Goal: Task Accomplishment & Management: Manage account settings

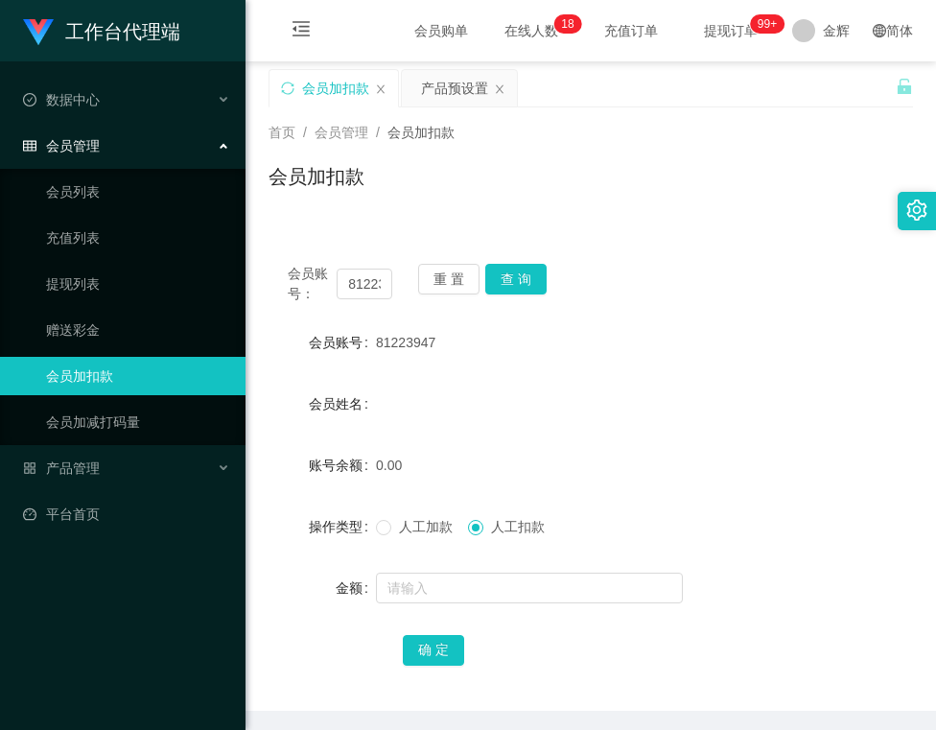
click at [516, 250] on div "会员账号： 81223947 重 置 查 询 会员账号 81223947 会员姓名 账号余额 0.00 操作类型 人工加款 人工扣款 金额 确 定" at bounding box center [590, 477] width 644 height 466
click at [507, 280] on button "查 询" at bounding box center [515, 279] width 61 height 31
click at [470, 288] on button "重 置" at bounding box center [448, 279] width 61 height 31
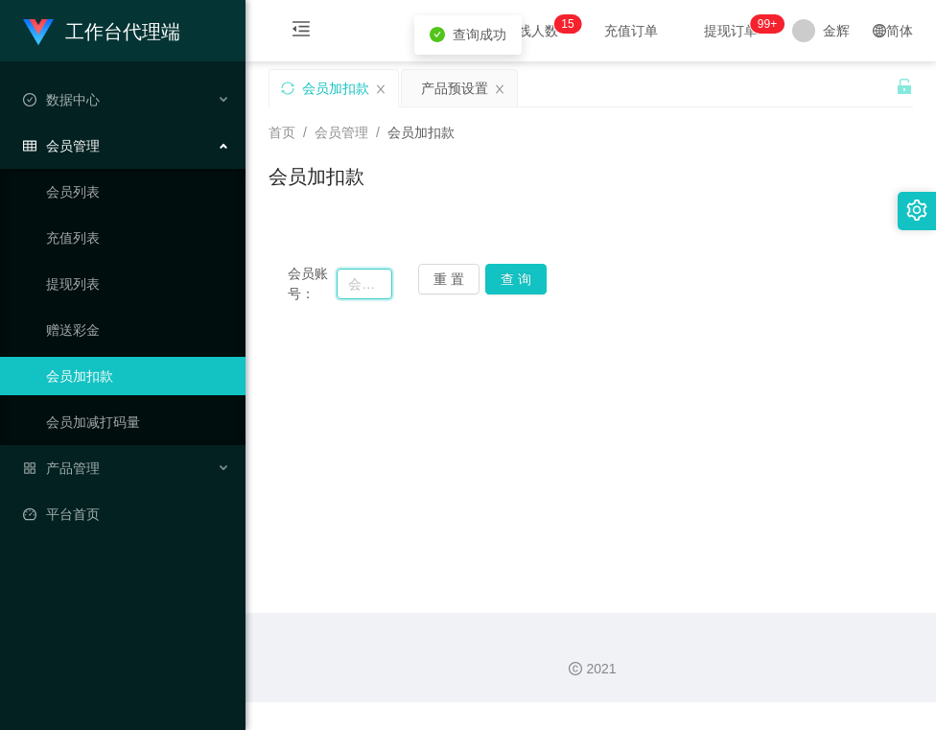
click at [342, 290] on input "text" at bounding box center [364, 283] width 55 height 31
paste input "81223947"
type input "81223947"
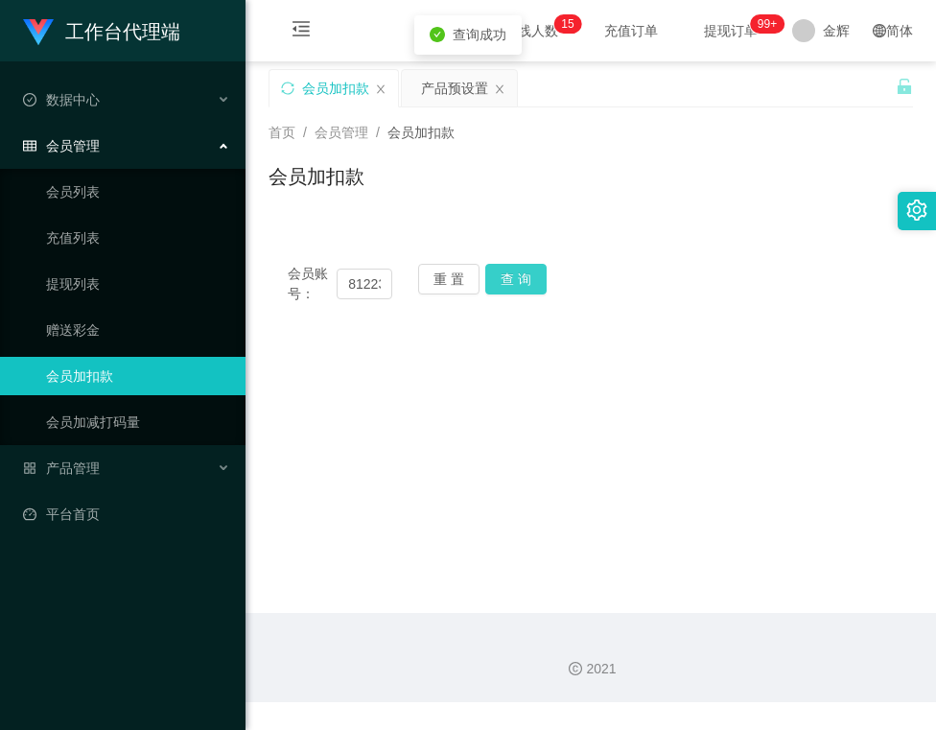
click at [523, 270] on button "查 询" at bounding box center [515, 279] width 61 height 31
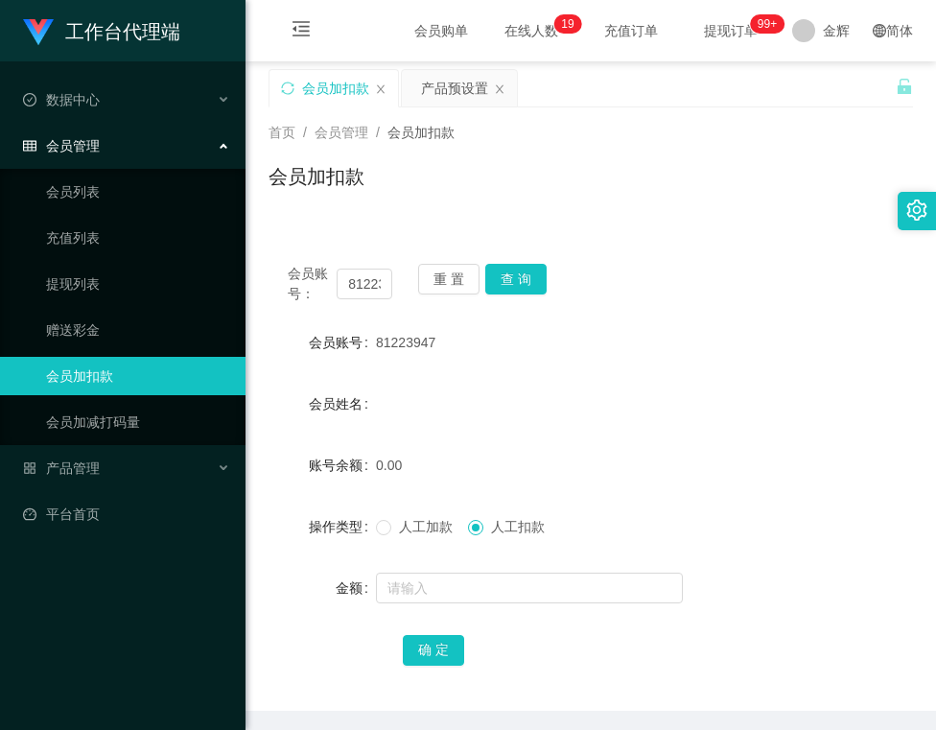
click at [508, 650] on div "确 定" at bounding box center [591, 649] width 376 height 38
click at [419, 530] on span "人工加款" at bounding box center [425, 526] width 69 height 15
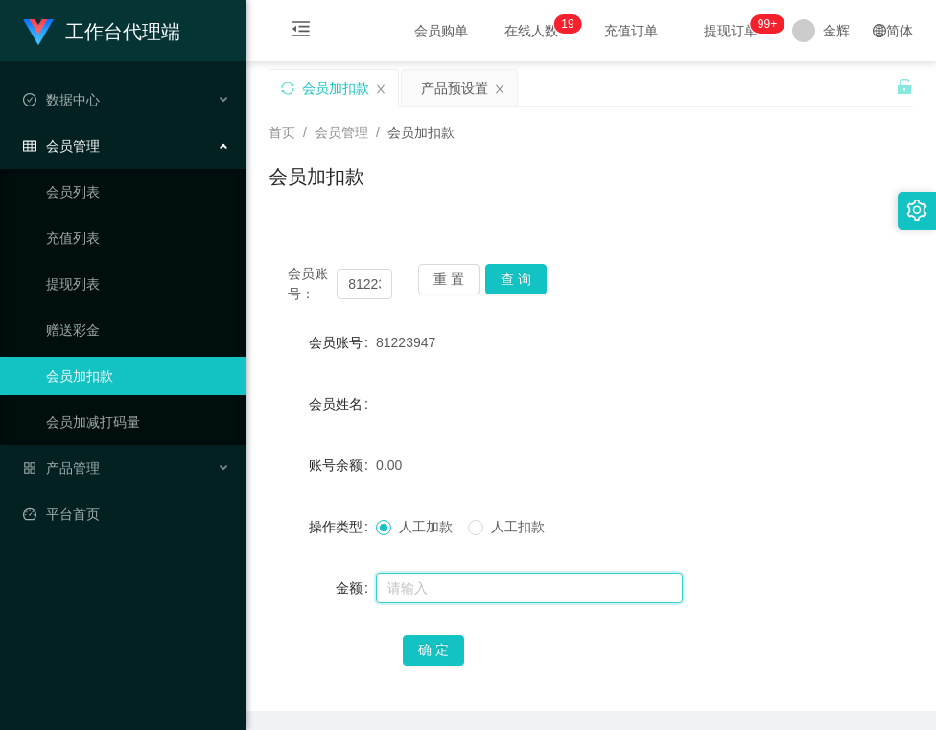
click at [419, 573] on input "text" at bounding box center [529, 587] width 307 height 31
type input "100"
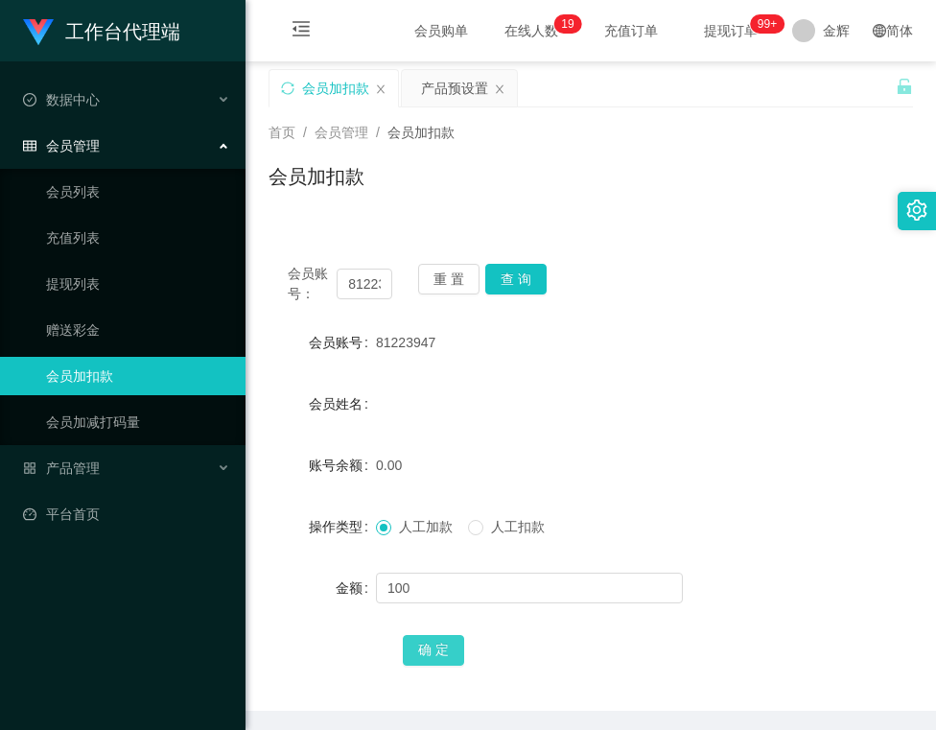
click at [430, 644] on button "确 定" at bounding box center [433, 650] width 61 height 31
click at [512, 264] on button "查 询" at bounding box center [515, 279] width 61 height 31
click at [519, 286] on button "查 询" at bounding box center [515, 279] width 61 height 31
click at [515, 268] on button "查 询" at bounding box center [515, 279] width 61 height 31
click at [503, 266] on button "查 询" at bounding box center [515, 279] width 61 height 31
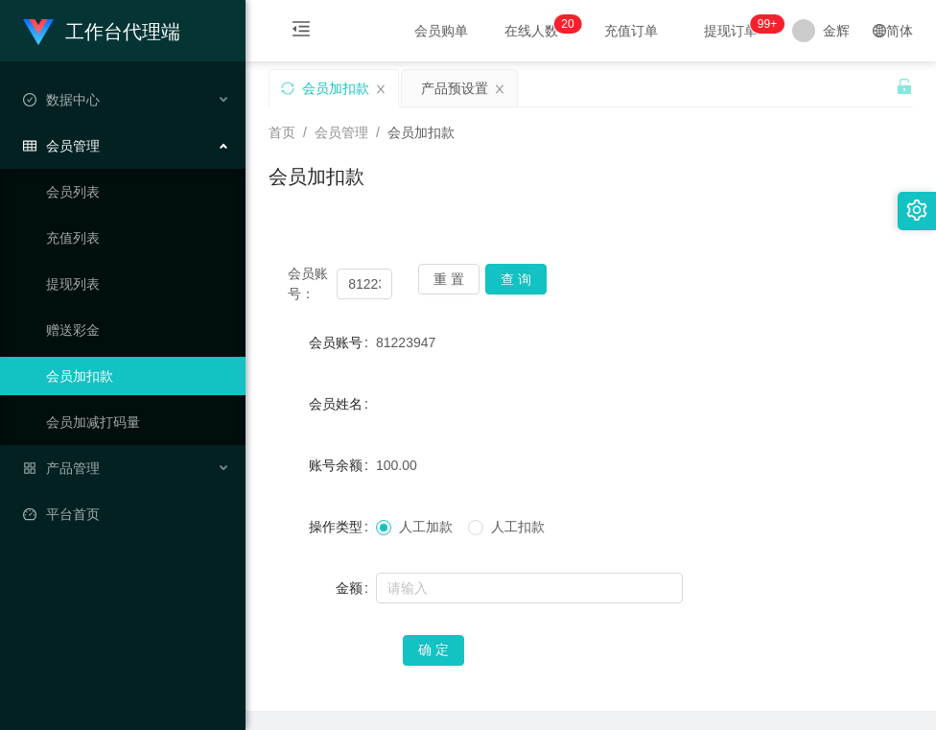
click at [583, 221] on div "会员账号： 81223947 重 置 查 询 会员账号 81223947 会员姓名 账号余额 100.00 操作类型 人工加款 人工扣款 金额 确 定" at bounding box center [590, 465] width 644 height 489
